Goal: Task Accomplishment & Management: Manage account settings

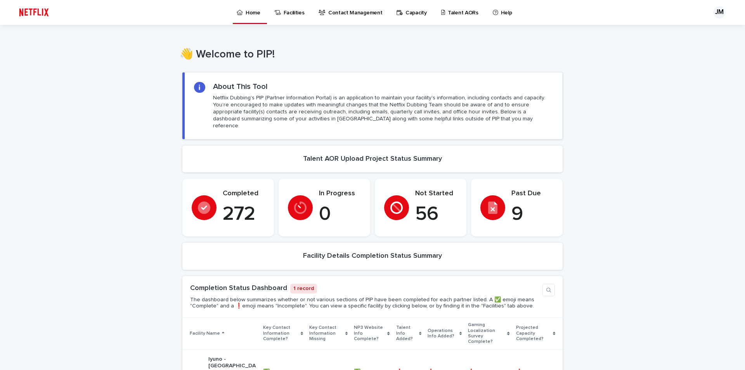
click at [462, 17] on link "Talent AORs" at bounding box center [460, 12] width 41 height 24
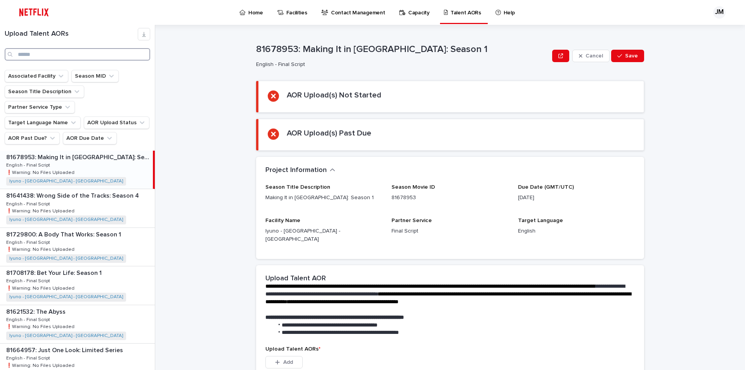
click at [67, 51] on input "Search" at bounding box center [77, 54] width 145 height 12
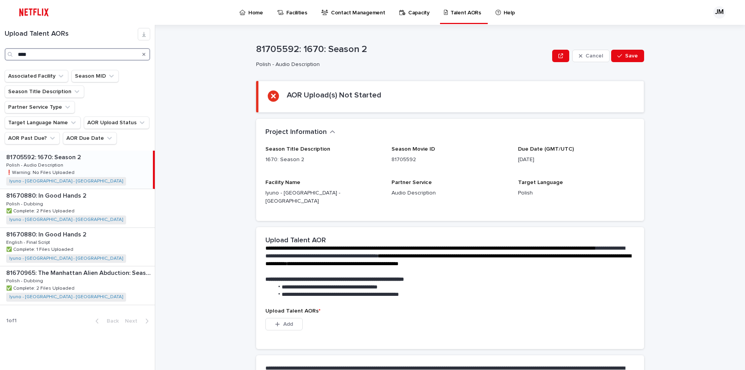
type input "****"
click at [86, 154] on p at bounding box center [78, 157] width 144 height 7
click at [60, 152] on p "81705592: 1670: Season 2" at bounding box center [44, 156] width 76 height 9
click at [42, 161] on p "Polish - Audio Description" at bounding box center [35, 164] width 59 height 7
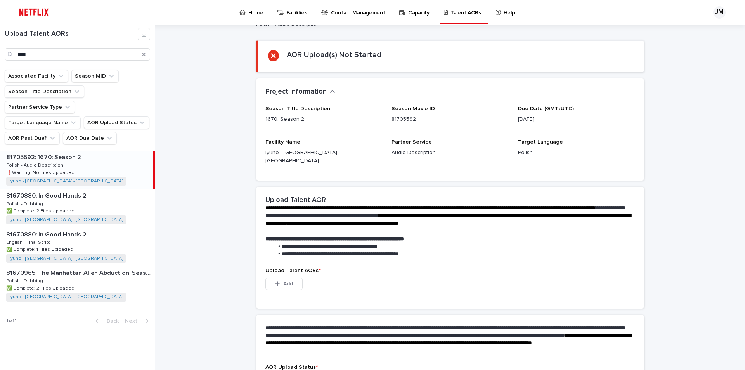
scroll to position [95, 0]
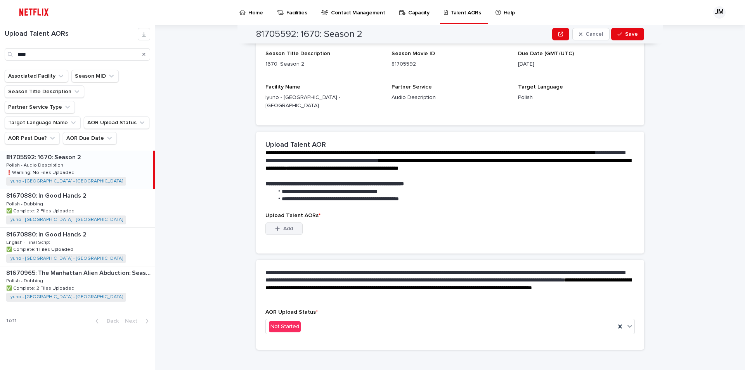
click at [279, 226] on div "button" at bounding box center [279, 228] width 8 height 5
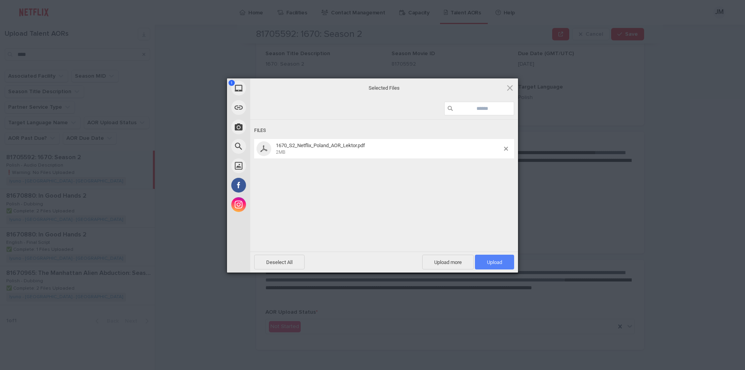
click at [502, 265] on span "Upload 1" at bounding box center [494, 261] width 39 height 15
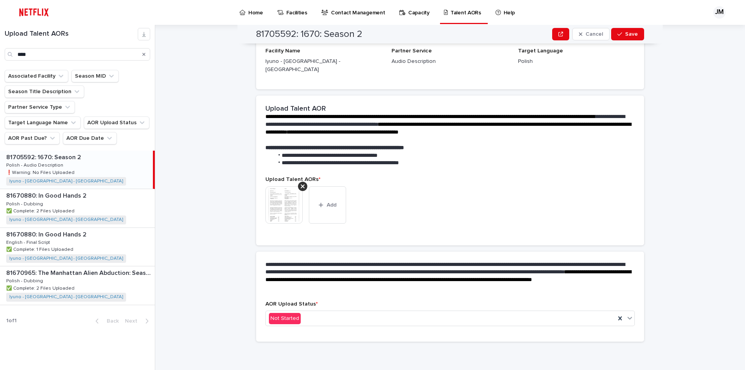
scroll to position [85, 0]
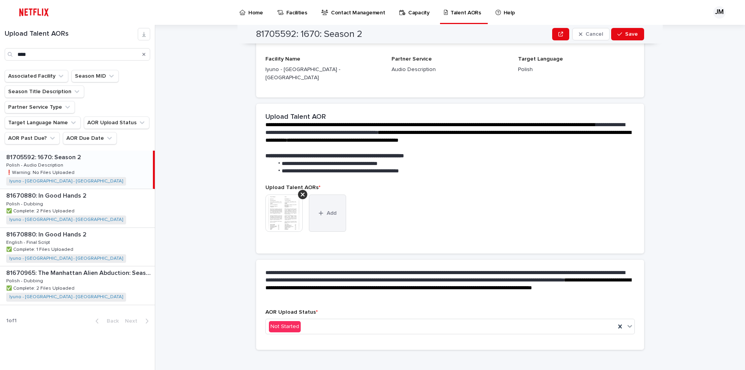
click at [327, 209] on button "Add" at bounding box center [327, 212] width 37 height 37
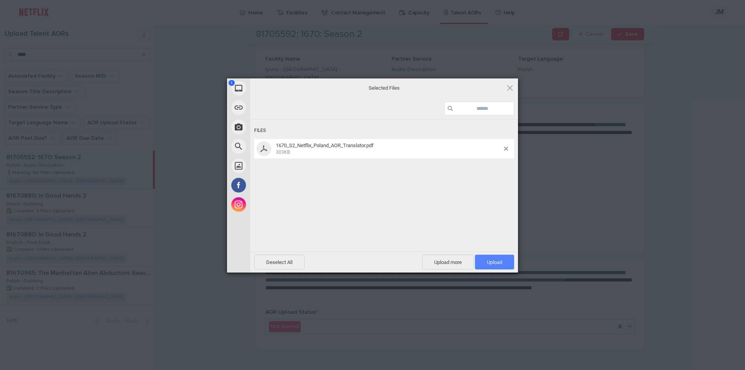
click at [506, 259] on span "Upload 1" at bounding box center [494, 261] width 39 height 15
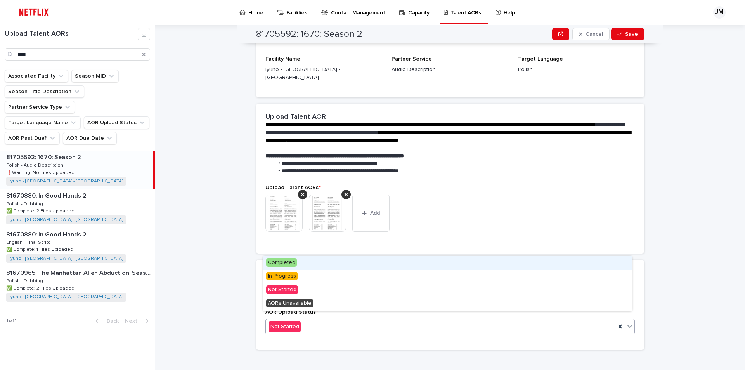
click at [303, 320] on div "Not Started" at bounding box center [440, 326] width 349 height 13
click at [314, 265] on div "Completed" at bounding box center [447, 263] width 368 height 14
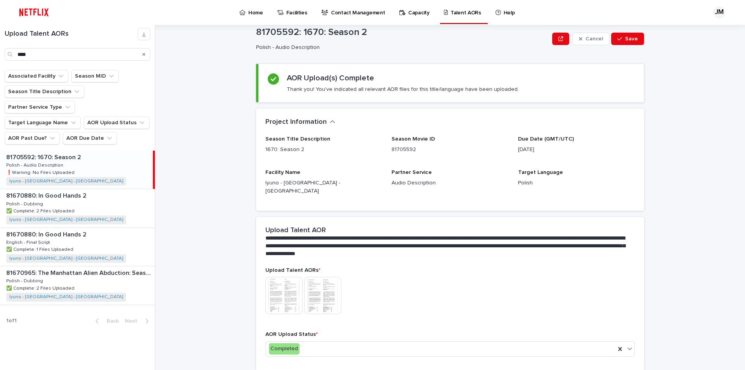
scroll to position [0, 0]
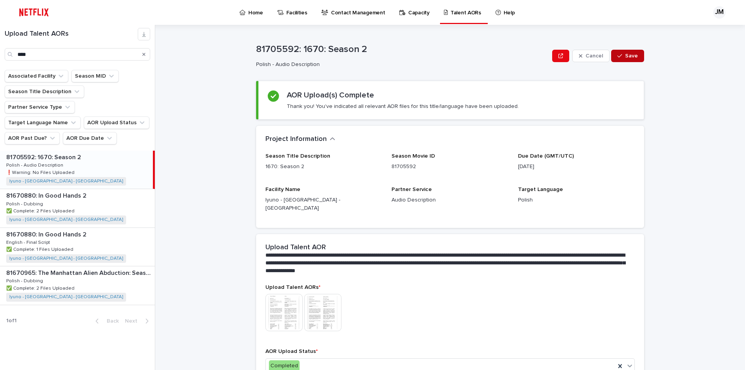
click at [626, 56] on span "Save" at bounding box center [631, 55] width 13 height 5
